Goal: Information Seeking & Learning: Learn about a topic

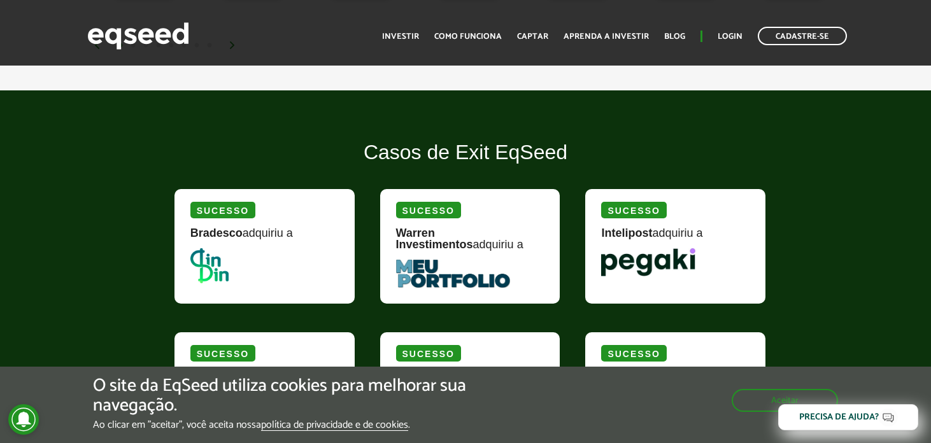
scroll to position [1520, 0]
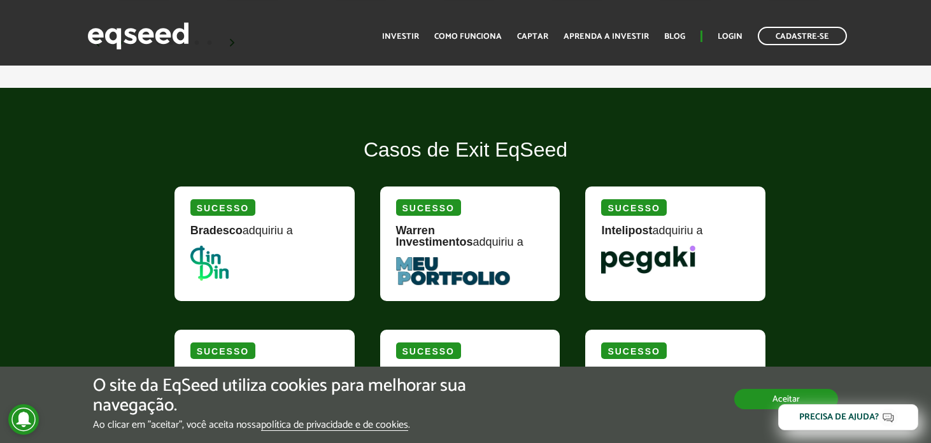
click at [749, 402] on button "Aceitar" at bounding box center [786, 399] width 104 height 20
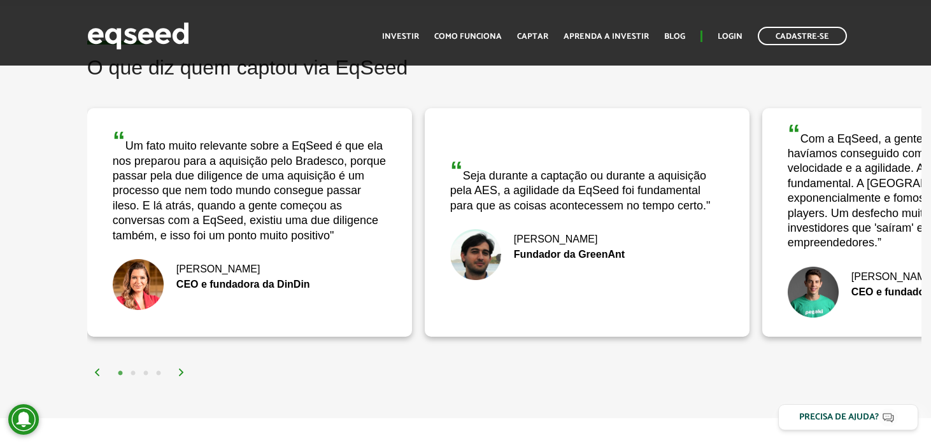
scroll to position [2450, 0]
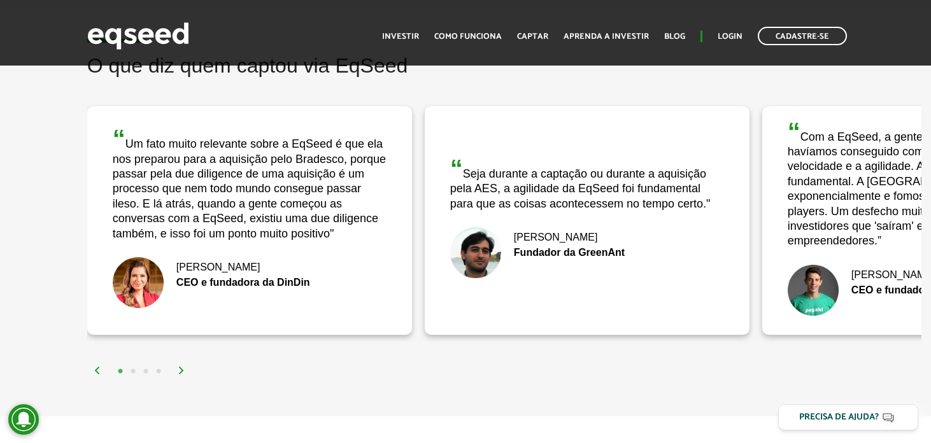
click at [872, 190] on div "“ Com a EqSeed, a gente conseguiu tudo o que não havíamos conseguido com o mode…" at bounding box center [925, 184] width 274 height 130
click at [873, 270] on div "[PERSON_NAME]" at bounding box center [925, 275] width 274 height 10
drag, startPoint x: 878, startPoint y: 275, endPoint x: 865, endPoint y: 343, distance: 69.4
click at [878, 285] on div "CEO e fundador da Pegaki" at bounding box center [925, 290] width 274 height 10
click at [187, 364] on div "1 2 3 4" at bounding box center [508, 371] width 828 height 15
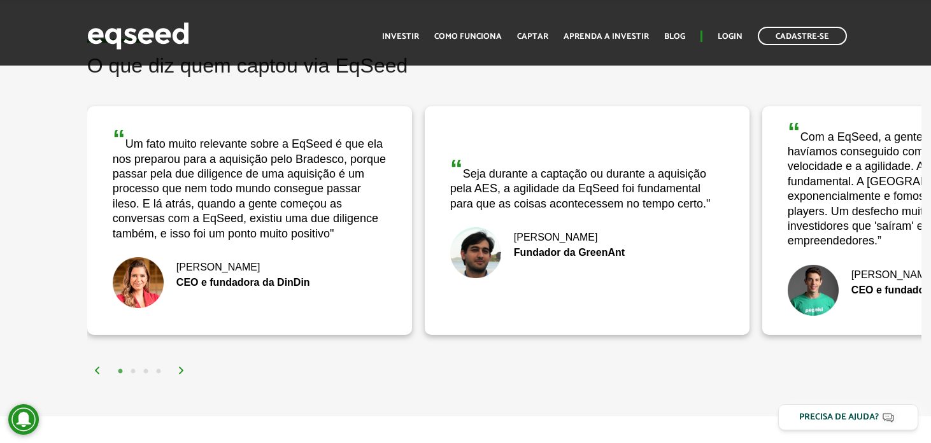
click at [181, 367] on img at bounding box center [182, 371] width 8 height 8
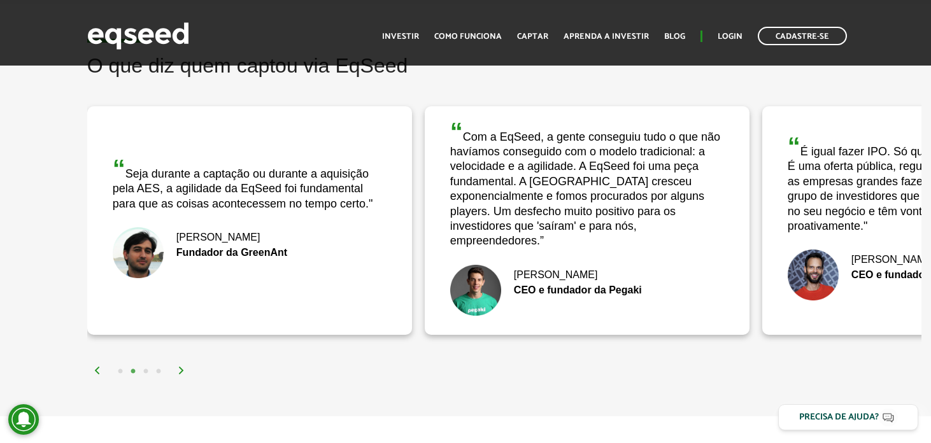
click at [181, 367] on img at bounding box center [182, 371] width 8 height 8
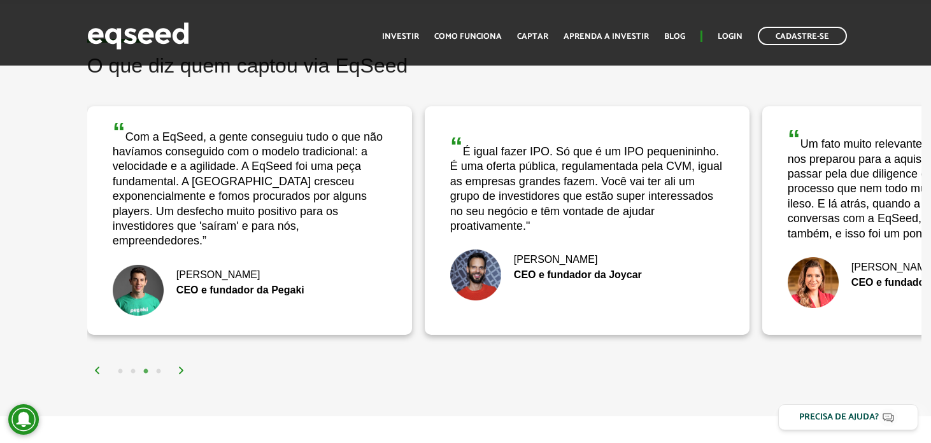
click at [180, 367] on img at bounding box center [182, 371] width 8 height 8
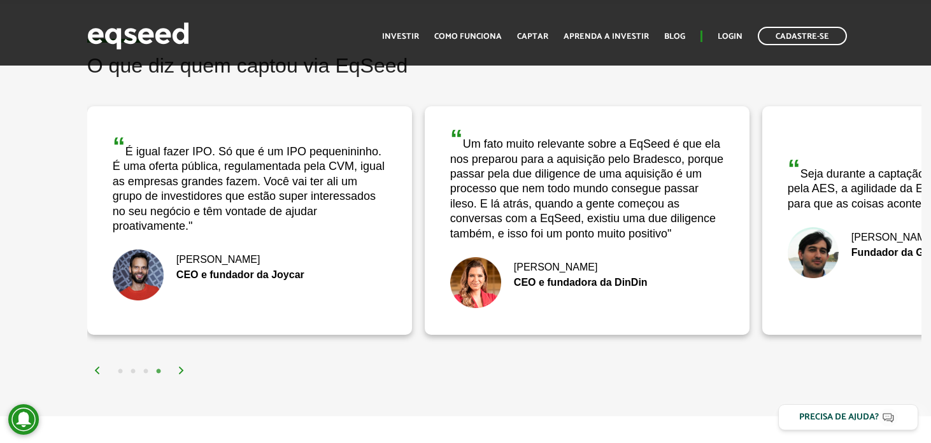
click at [188, 270] on div "CEO e fundador da Joycar" at bounding box center [250, 275] width 274 height 10
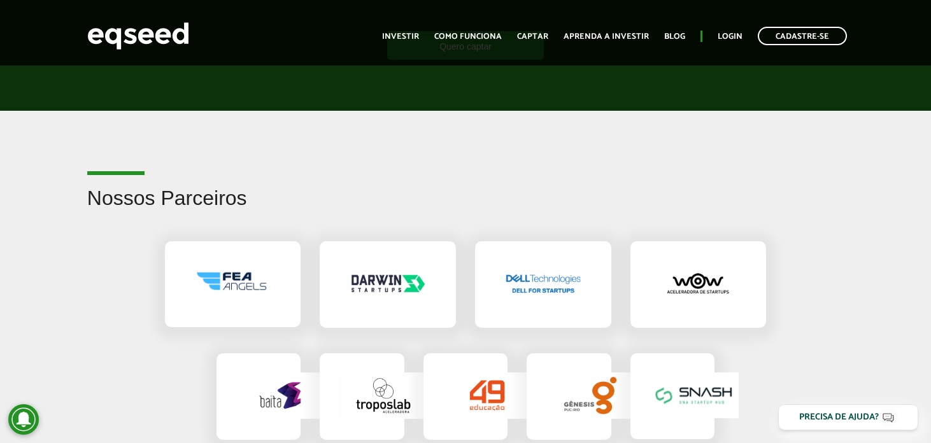
scroll to position [1978, 0]
